Goal: Navigation & Orientation: Find specific page/section

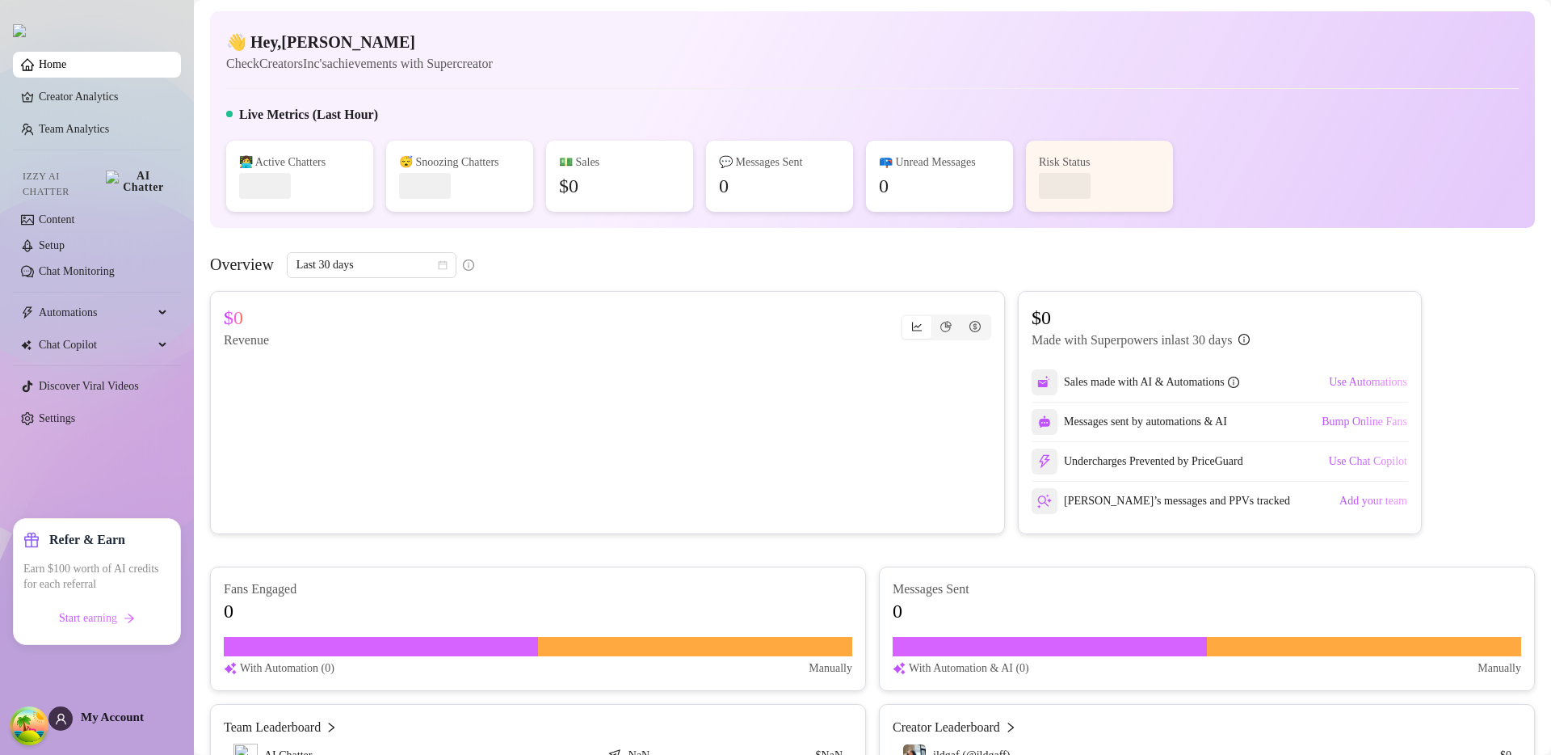
click at [754, 275] on div "Overview Last 30 days" at bounding box center [872, 265] width 1325 height 26
click at [89, 621] on span "Start earning" at bounding box center [88, 618] width 58 height 13
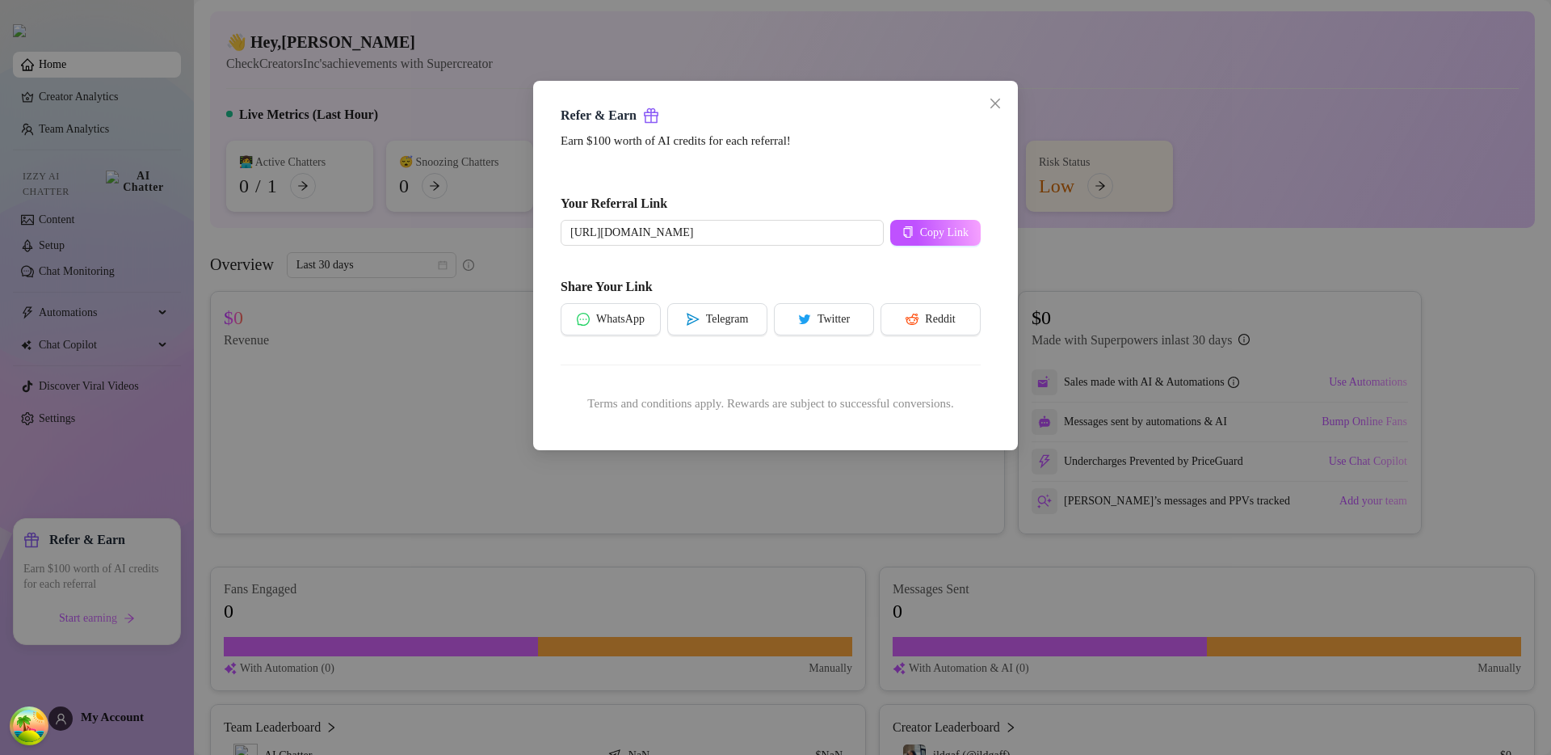
click at [477, 574] on div "Refer & Earn Earn $100 worth of AI credits for each referral! Your Referral Lin…" at bounding box center [775, 377] width 1551 height 755
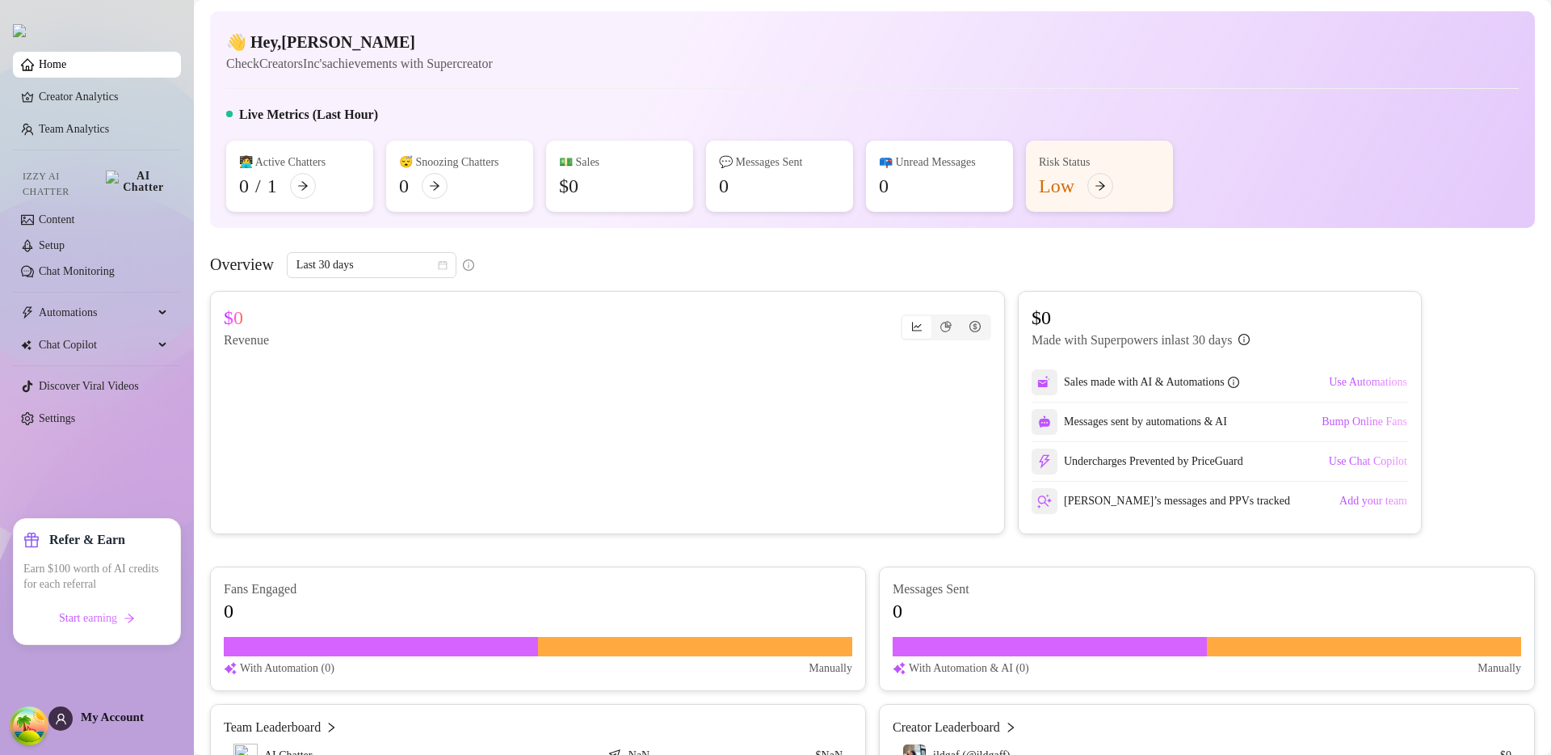
click at [1254, 124] on div "Live Metrics (Last Hour)" at bounding box center [872, 118] width 1293 height 26
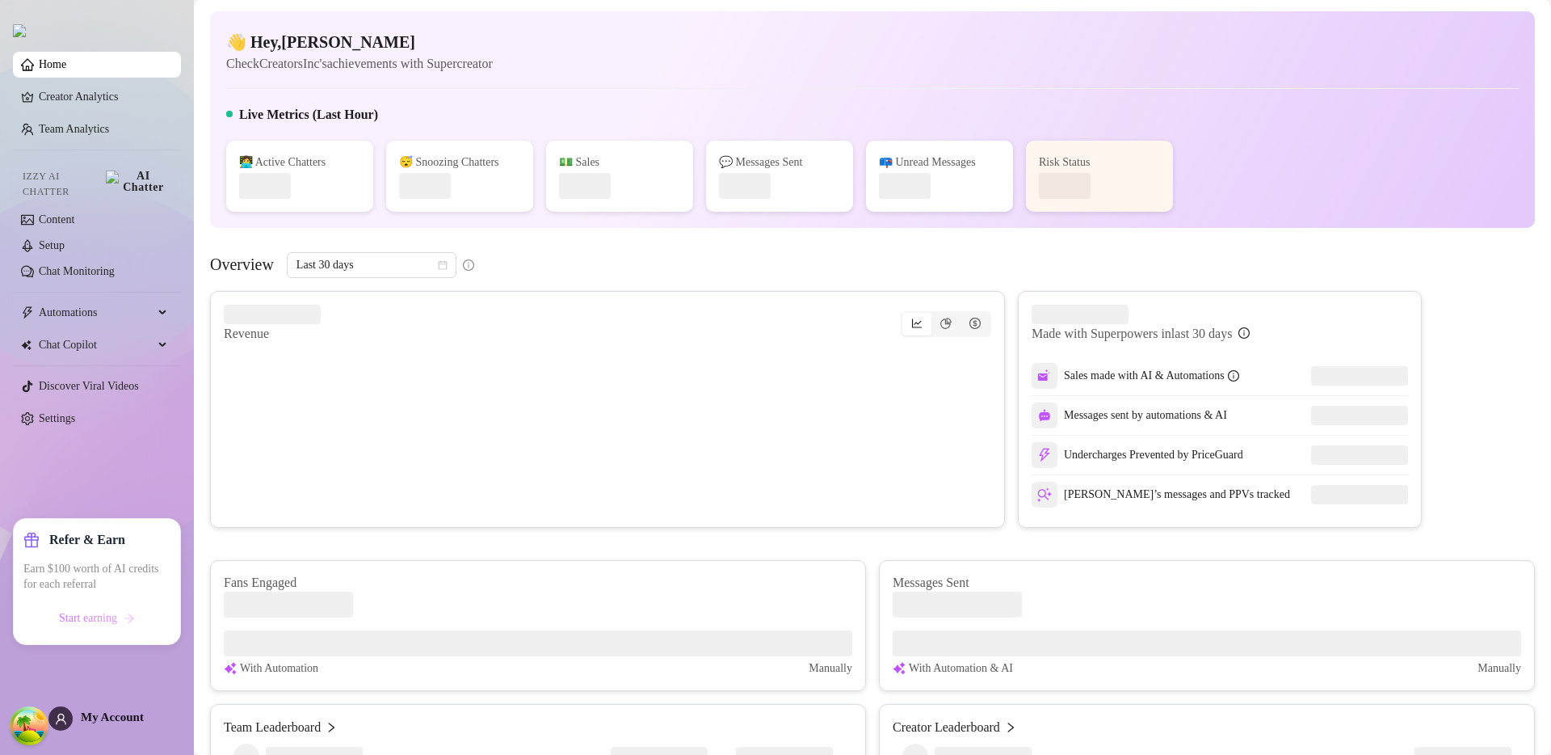
click at [91, 619] on span "Start earning" at bounding box center [88, 618] width 58 height 13
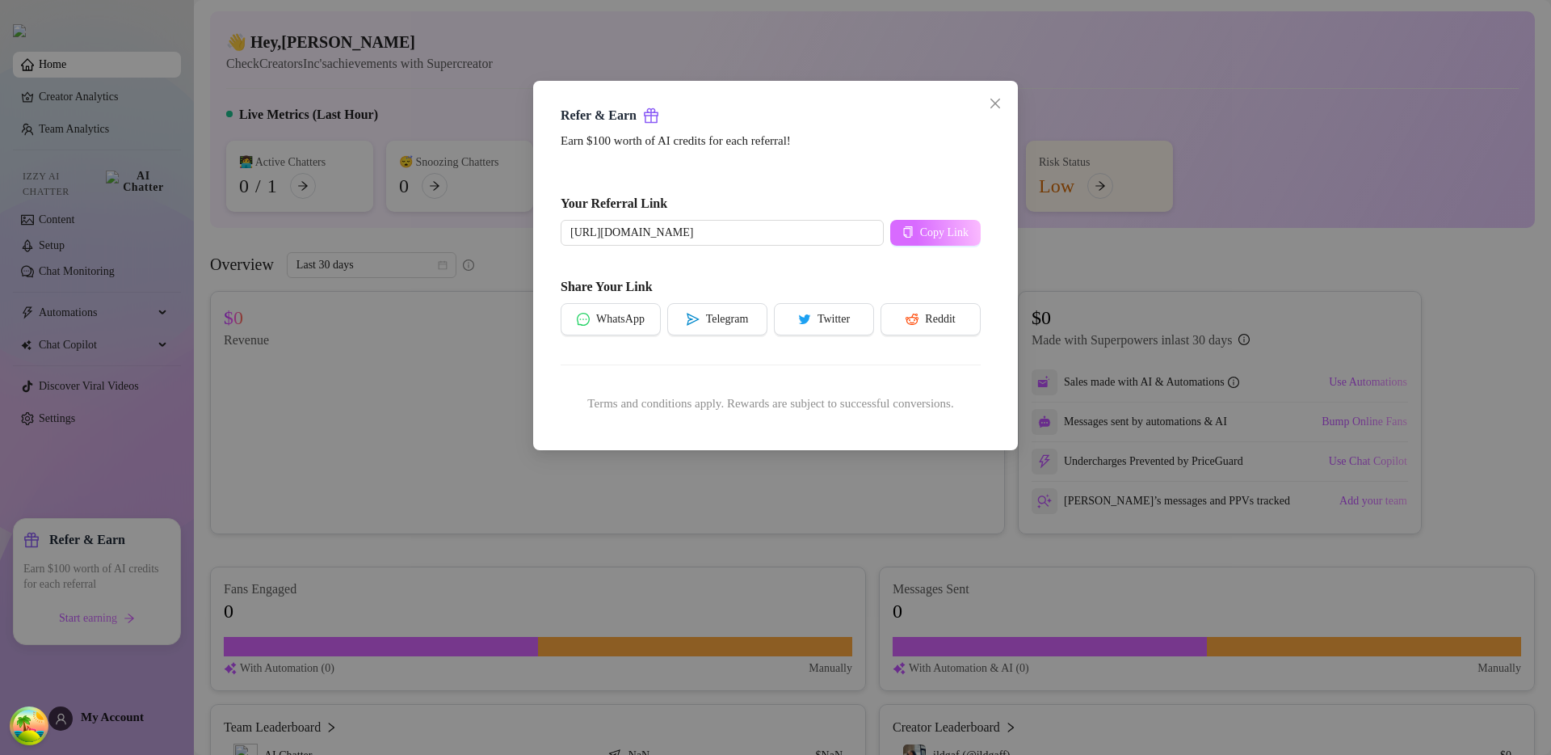
type input "https://supercreator.app/?scref=23XVoGdgeDa4S1Z1GIHdz2cZwgu2"
click at [920, 228] on span "Copy Link" at bounding box center [944, 232] width 48 height 13
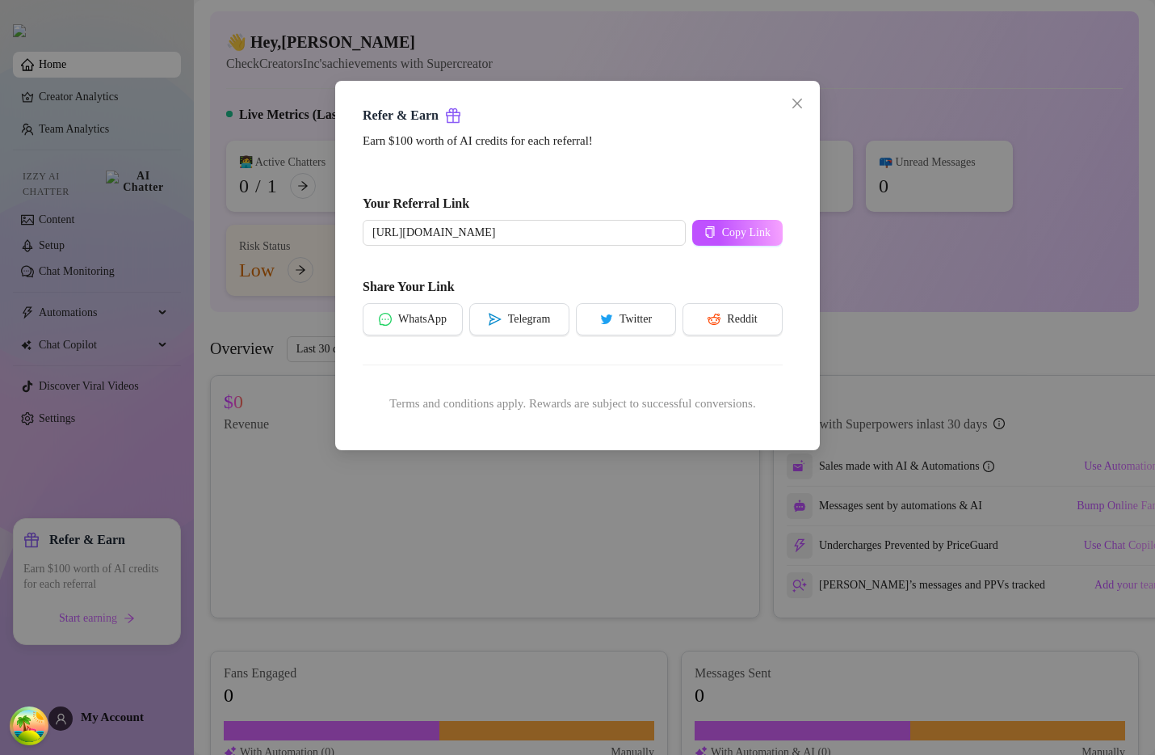
click at [1075, 141] on div "Refer & Earn Earn $100 worth of AI credits for each referral! Your Referral Lin…" at bounding box center [577, 377] width 1155 height 755
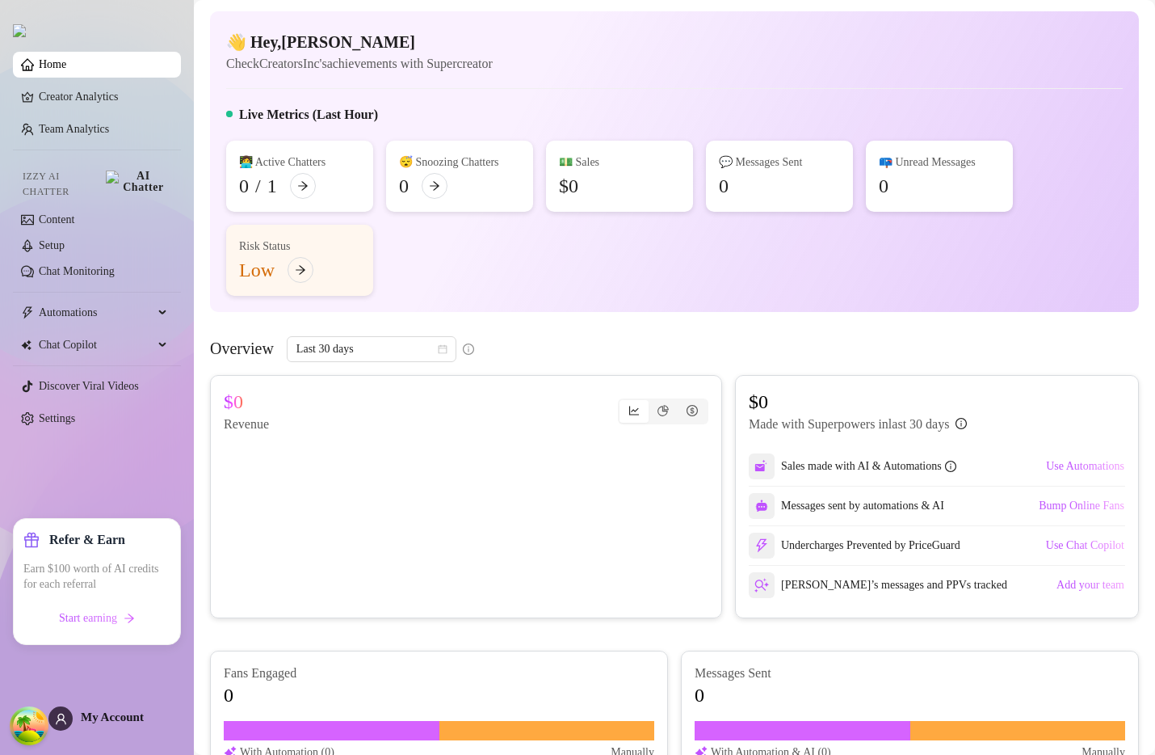
click at [1005, 82] on div "👋 Hey, Jackson Check CreatorsInc's achievements with Supercreator Live Metrics …" at bounding box center [674, 161] width 929 height 301
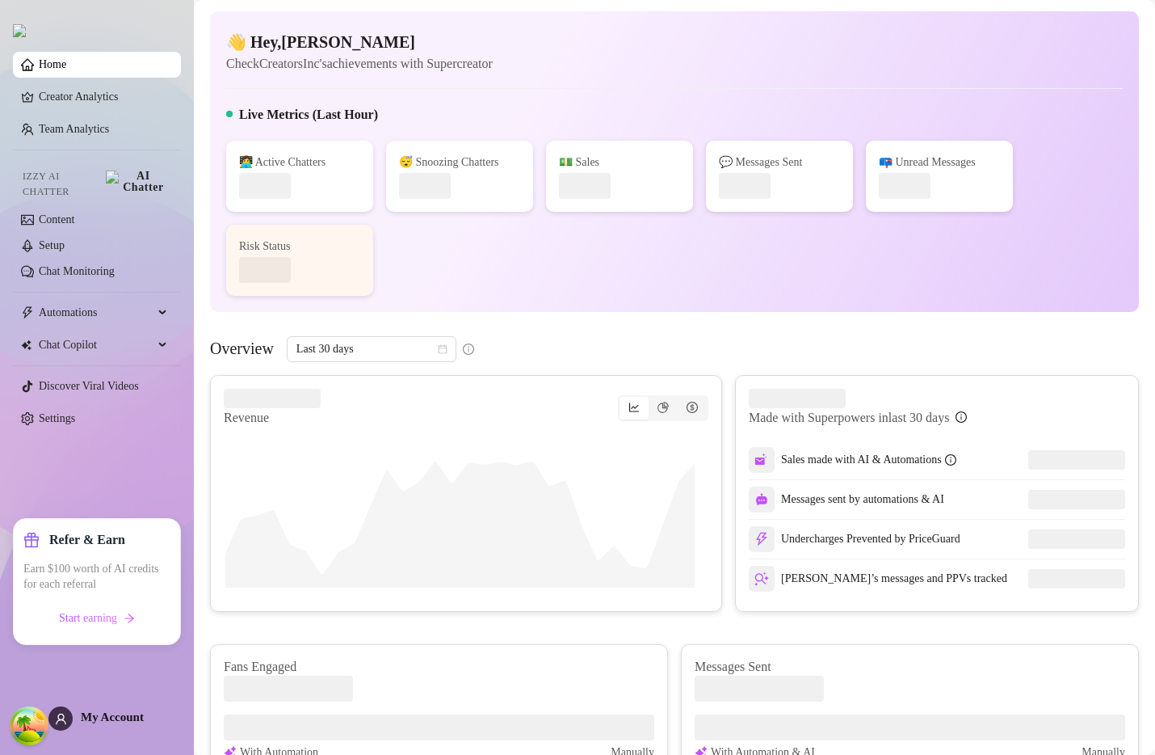
click at [793, 247] on div "👩‍💻 Active Chatters 😴 Snoozing Chatters 💵 Sales 💬 Messages Sent 📪 Unread Messag…" at bounding box center [674, 218] width 897 height 155
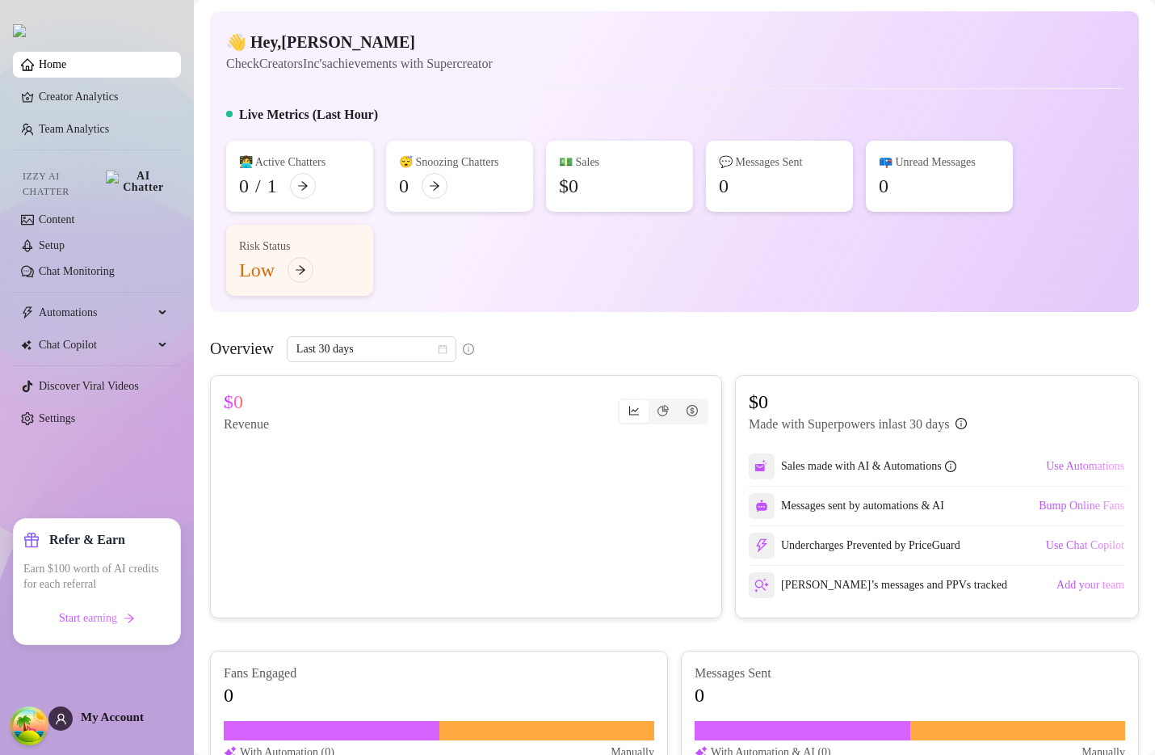
click at [904, 291] on div "👩‍💻 Active Chatters 0 / 1 😴 Snoozing Chatters 0 💵 Sales $0 💬 Messages Sent 0 📪 …" at bounding box center [674, 218] width 897 height 155
click at [118, 101] on link "Creator Analytics" at bounding box center [103, 97] width 129 height 26
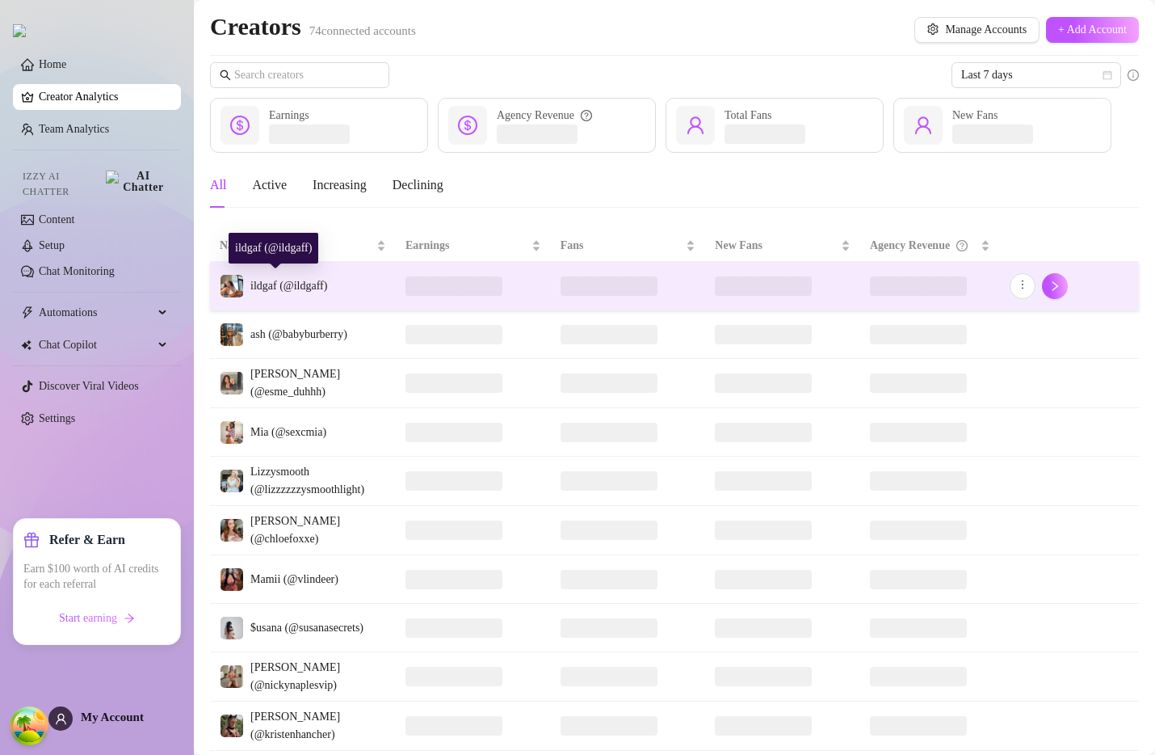
click at [314, 274] on div "ildgaf (@ildgaff)" at bounding box center [273, 286] width 107 height 24
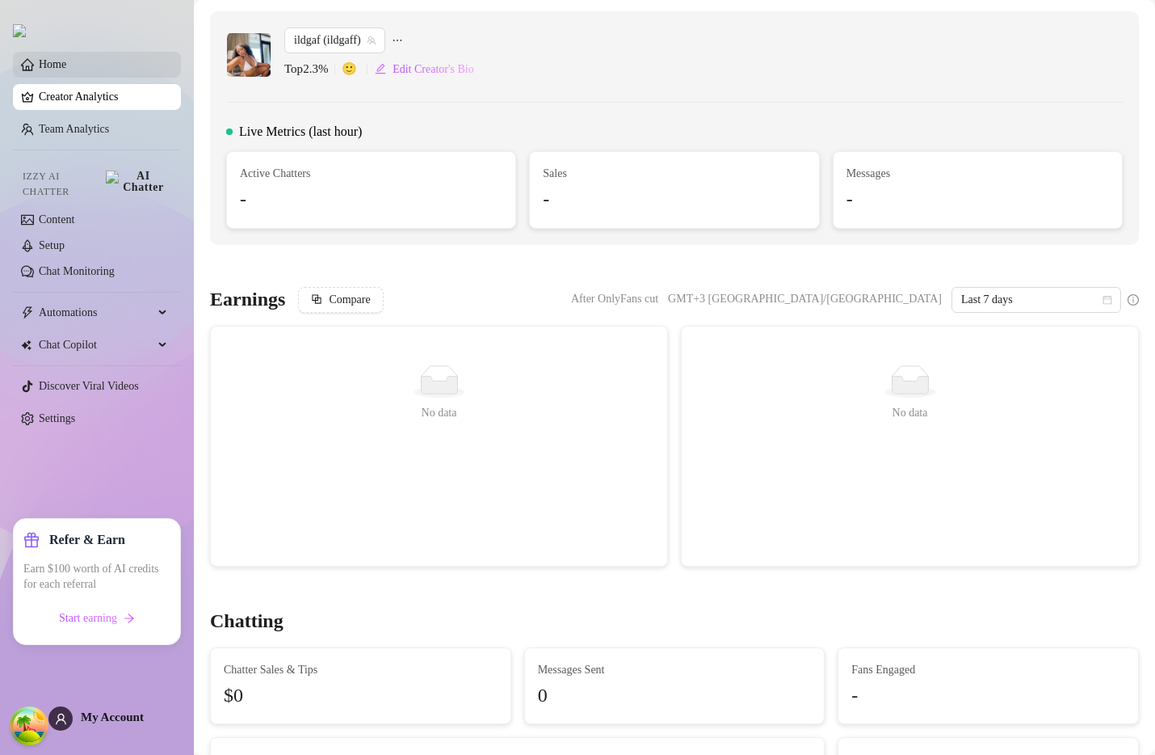
click at [66, 70] on link "Home" at bounding box center [52, 64] width 27 height 12
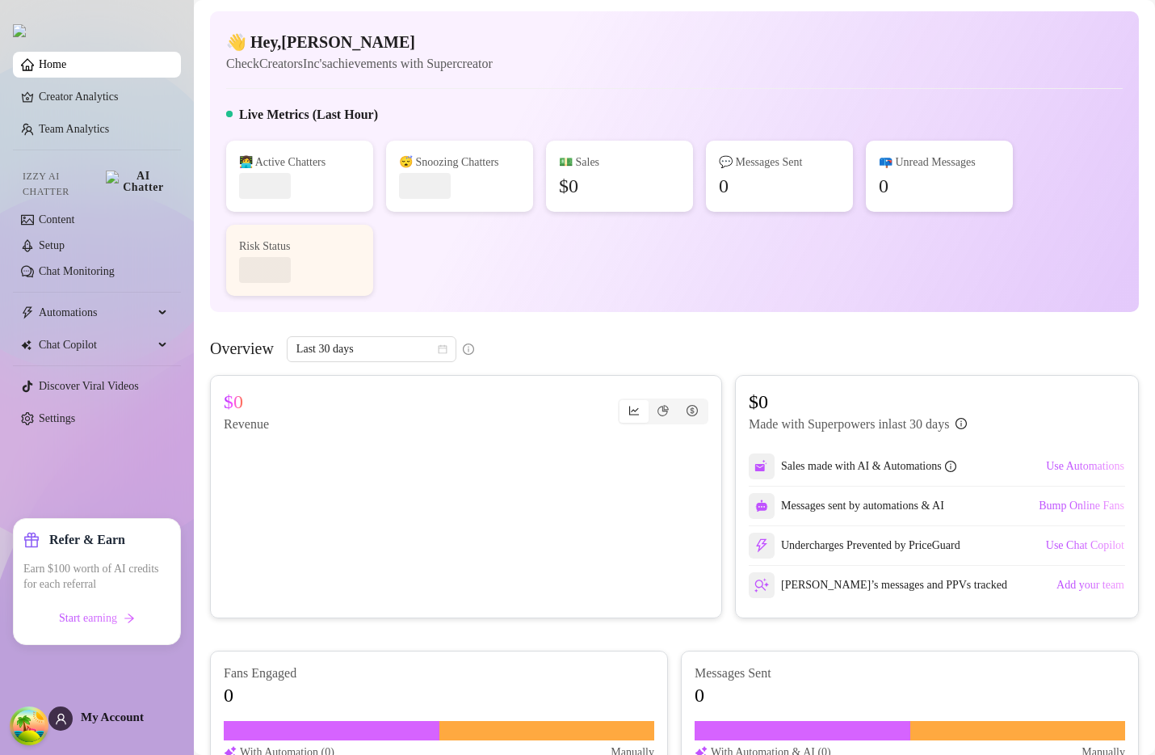
click at [1007, 280] on div "👩‍💻 Active Chatters 😴 Snoozing Chatters 💵 Sales $0 💬 Messages Sent 0 📪 Unread M…" at bounding box center [674, 218] width 897 height 155
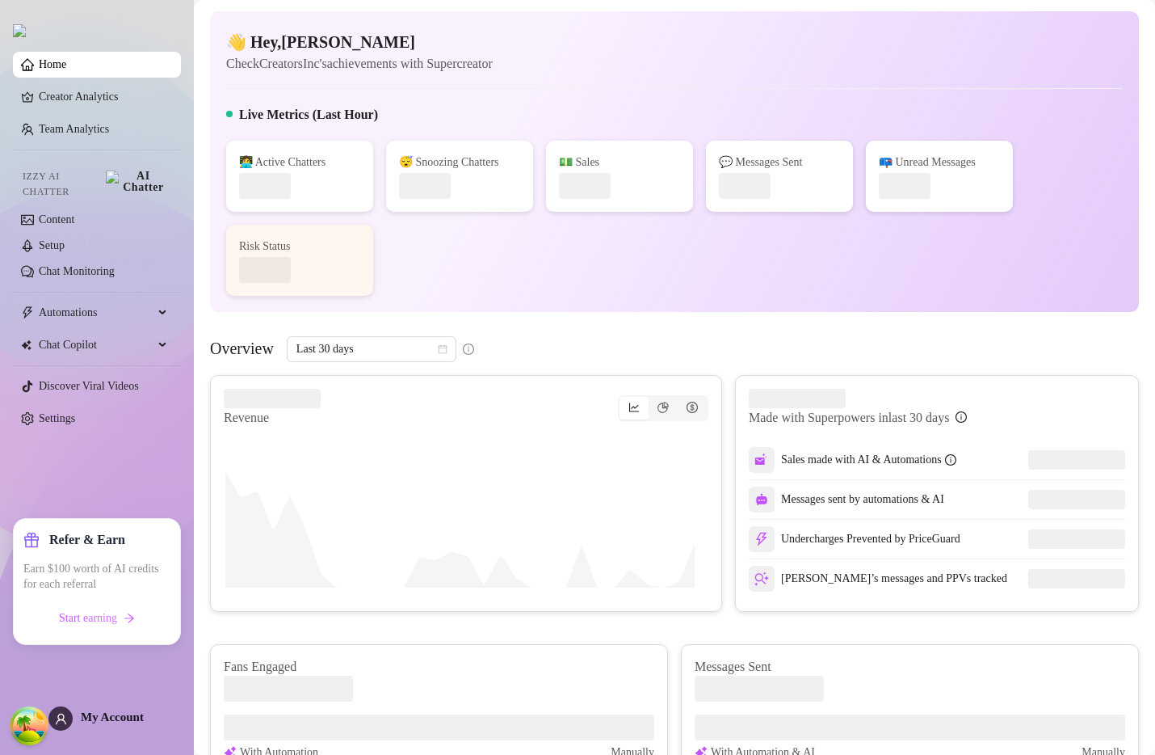
click at [944, 334] on div "👋 Hey, [PERSON_NAME] Check CreatorsInc's achievements with Supercreator Live Me…" at bounding box center [674, 643] width 929 height 1264
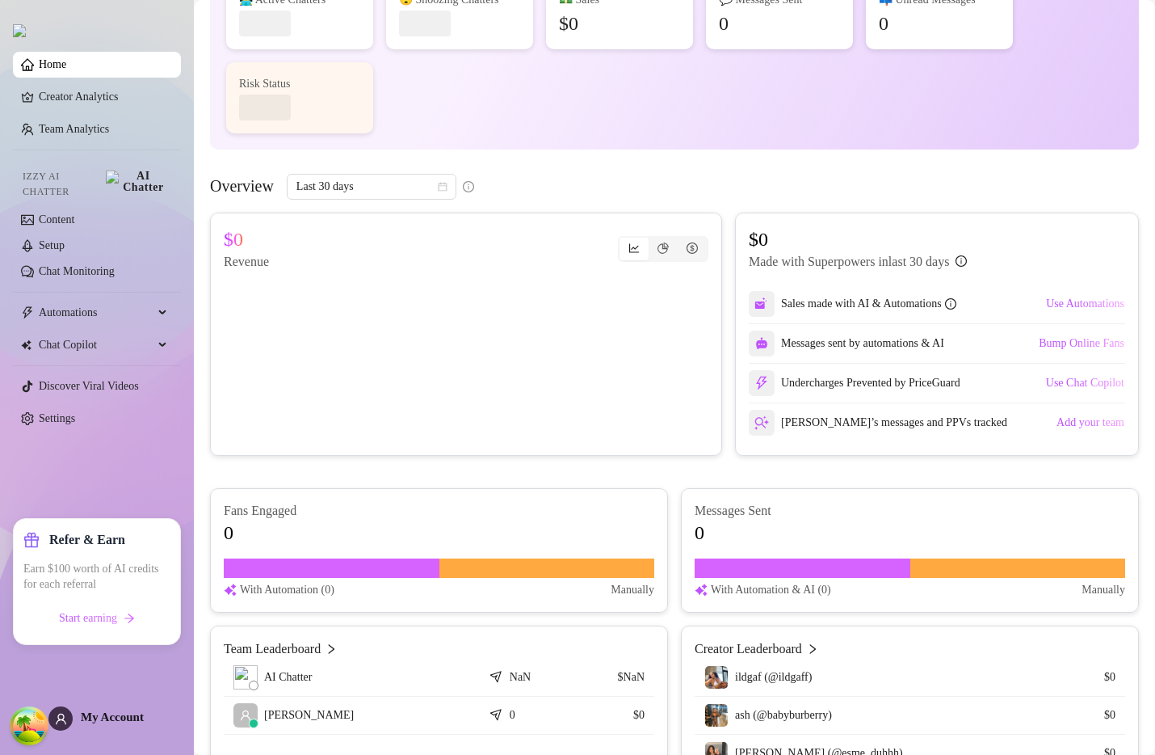
scroll to position [166, 0]
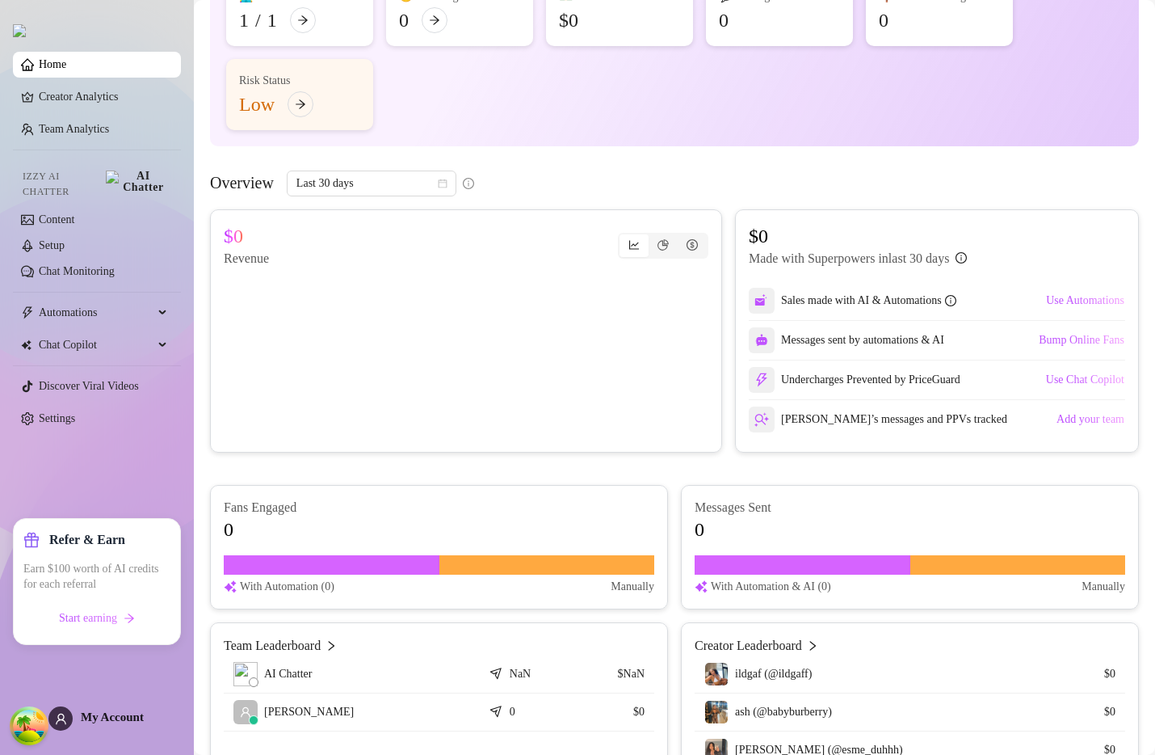
click at [851, 184] on div "Overview Last 30 days" at bounding box center [674, 183] width 929 height 26
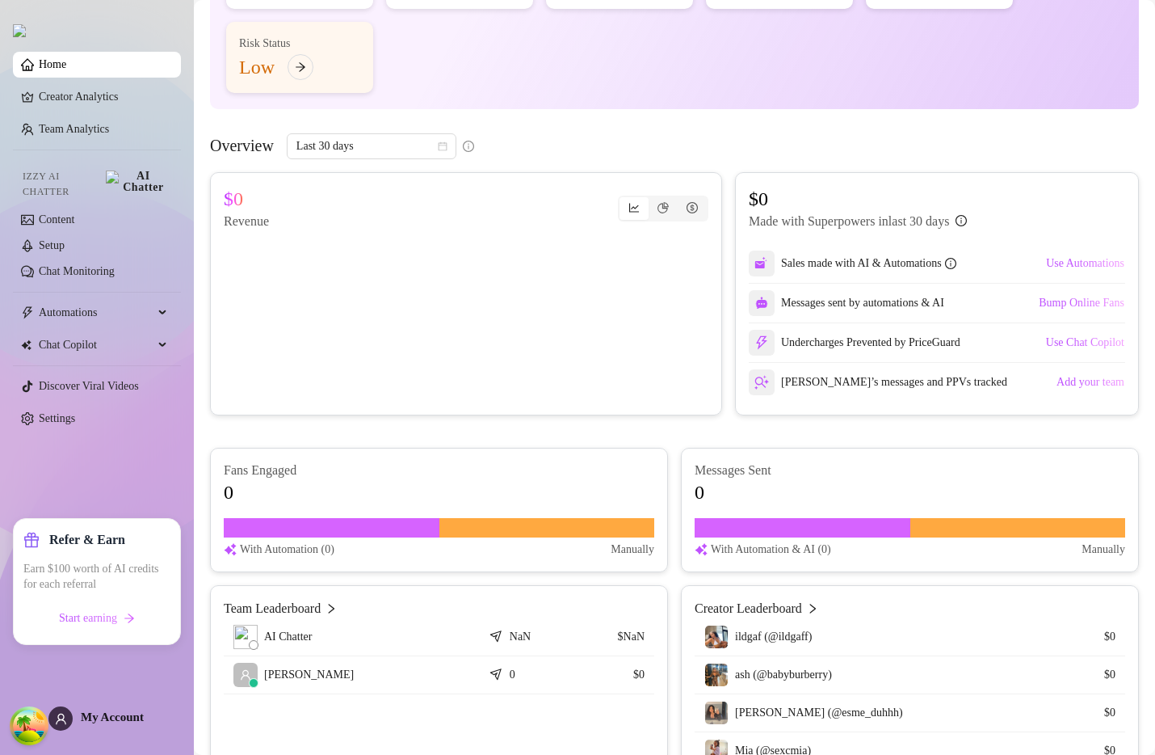
scroll to position [0, 0]
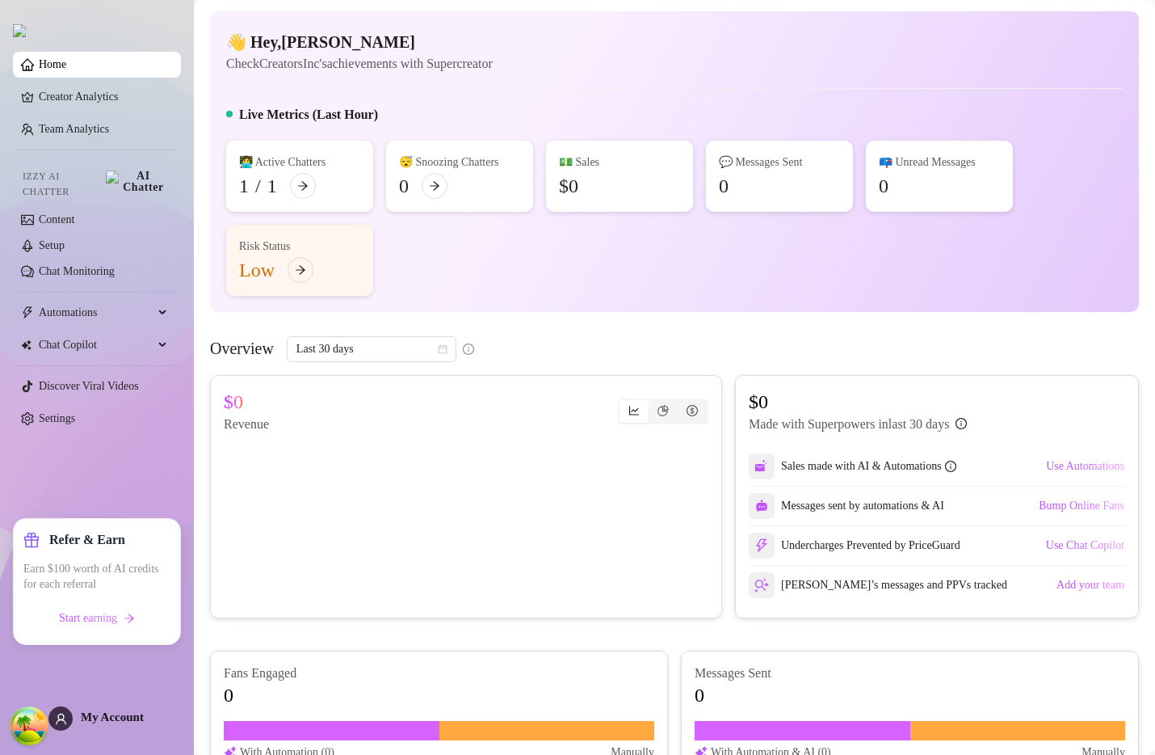
click at [566, 350] on div "Overview Last 30 days" at bounding box center [674, 349] width 929 height 26
